Goal: Book appointment/travel/reservation

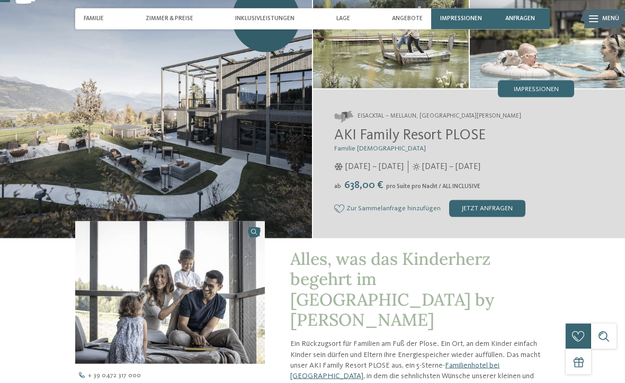
scroll to position [49, 0]
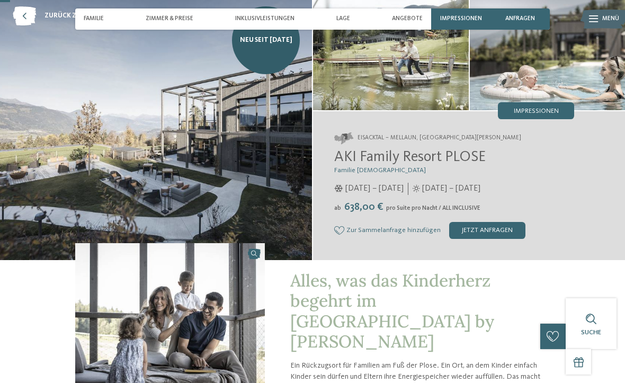
click at [497, 231] on div "jetzt anfragen" at bounding box center [487, 230] width 76 height 17
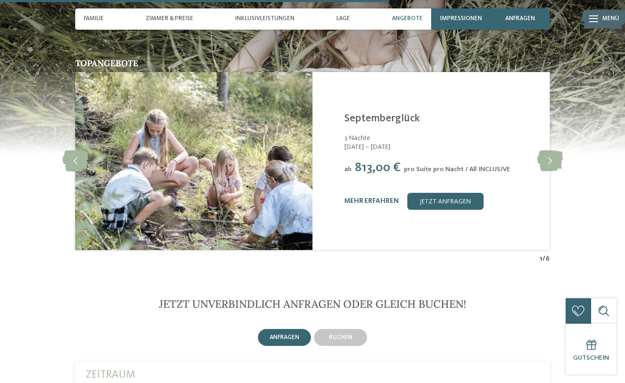
scroll to position [1875, 0]
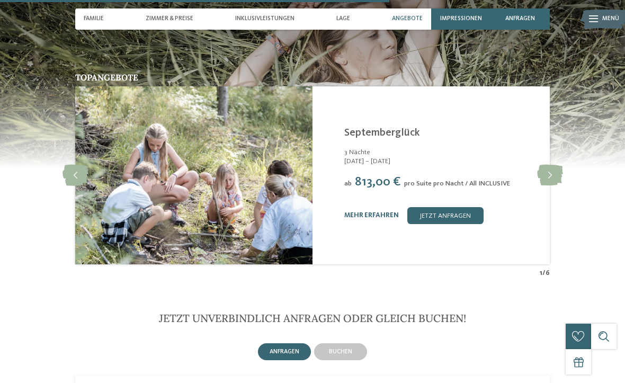
click at [549, 165] on icon at bounding box center [550, 175] width 26 height 21
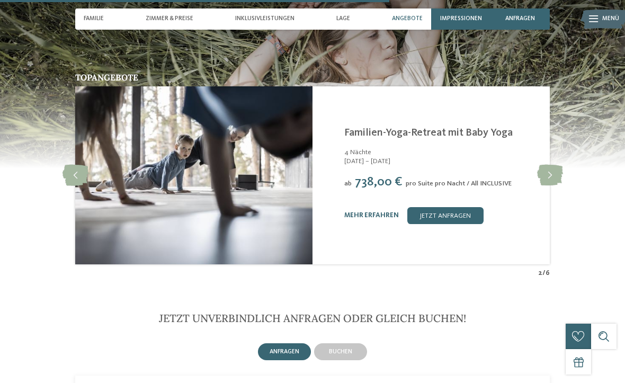
click at [548, 165] on icon at bounding box center [550, 175] width 26 height 21
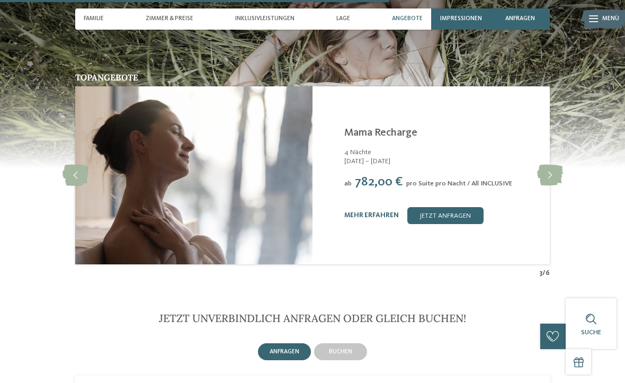
click at [548, 165] on icon at bounding box center [550, 175] width 26 height 21
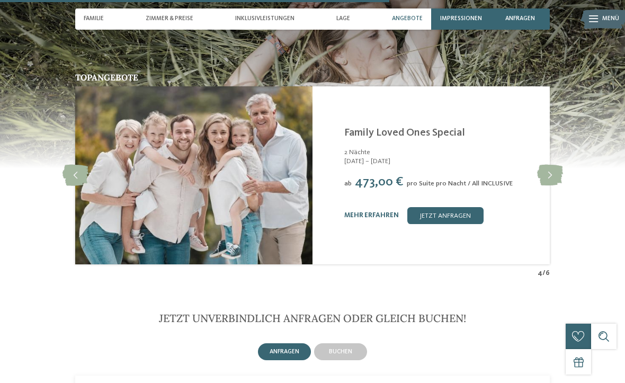
click at [549, 165] on icon at bounding box center [550, 175] width 26 height 21
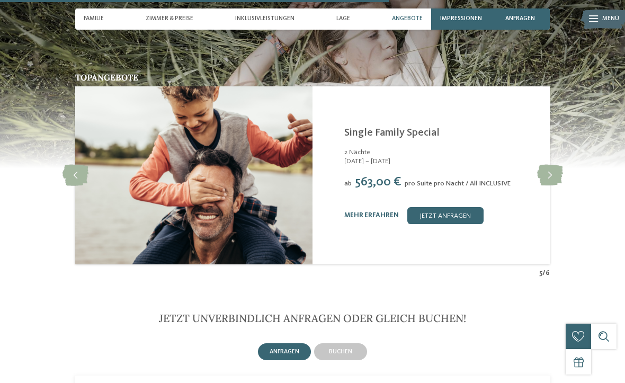
click at [549, 165] on icon at bounding box center [550, 175] width 26 height 21
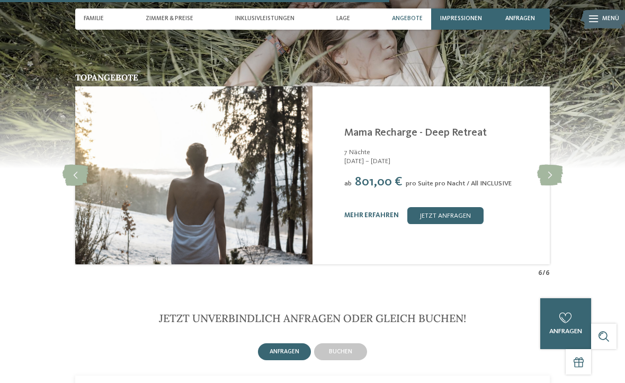
click at [556, 165] on icon at bounding box center [550, 175] width 26 height 21
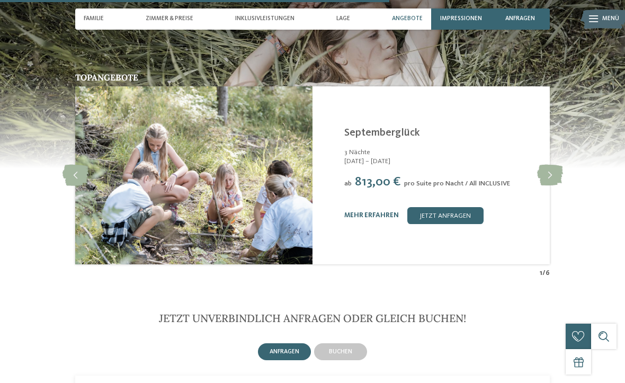
click at [552, 165] on icon at bounding box center [550, 175] width 26 height 21
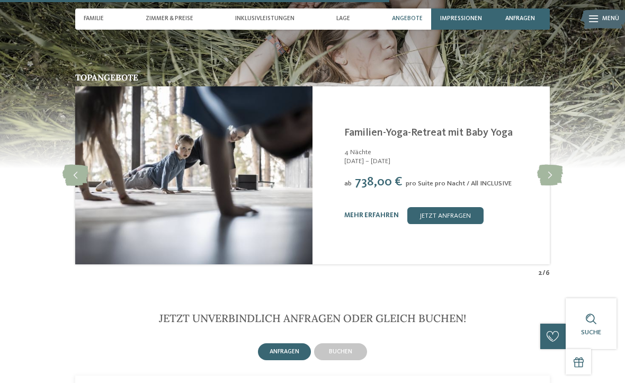
click at [547, 123] on div "AKI Family Resort PLOSE [GEOGRAPHIC_DATA], [GEOGRAPHIC_DATA][PERSON_NAME][GEOGR…" at bounding box center [430, 175] width 237 height 178
click at [555, 165] on icon at bounding box center [550, 175] width 26 height 21
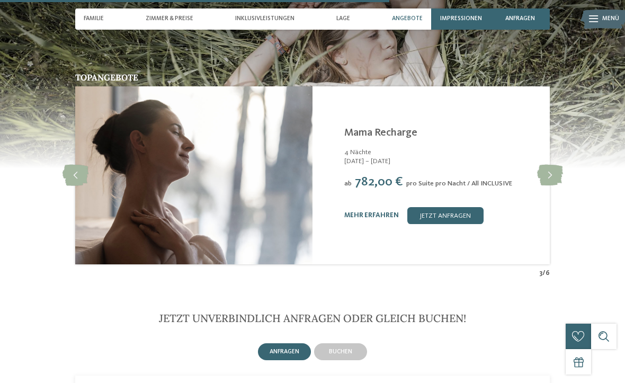
click at [547, 165] on icon at bounding box center [550, 175] width 26 height 21
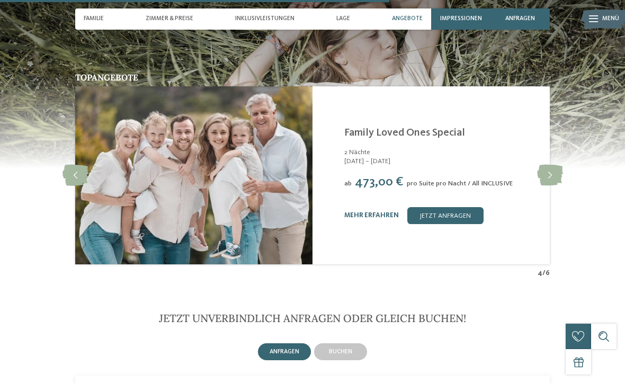
click at [547, 165] on icon at bounding box center [550, 175] width 26 height 21
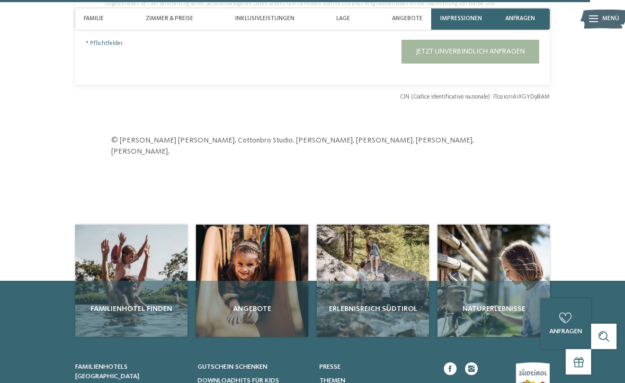
scroll to position [2835, 0]
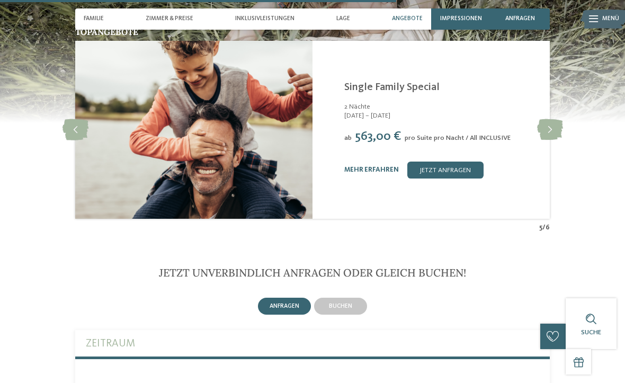
click at [417, 15] on span "Angebote" at bounding box center [407, 18] width 31 height 7
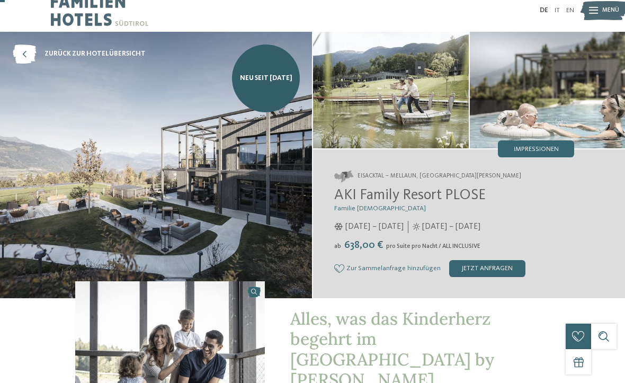
scroll to position [0, 0]
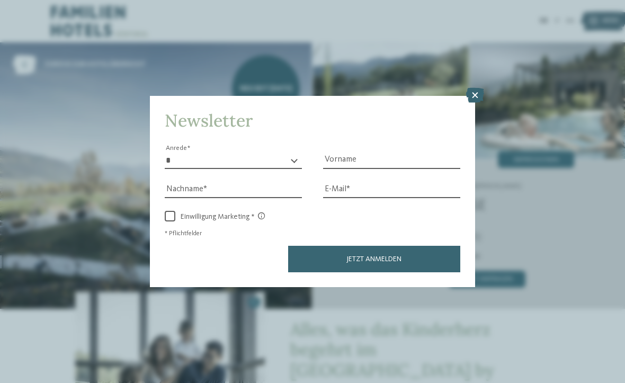
click at [476, 88] on icon at bounding box center [475, 95] width 18 height 15
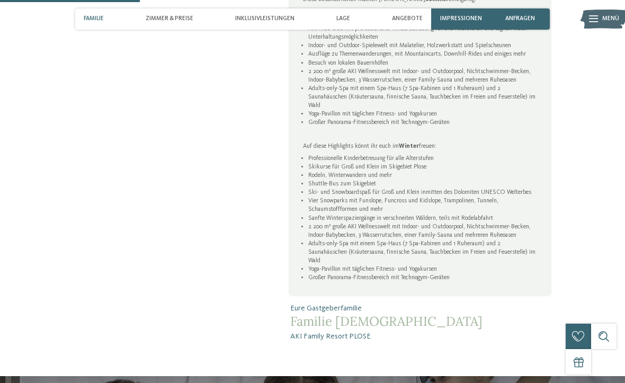
scroll to position [644, 0]
